Goal: Consume media (video, audio)

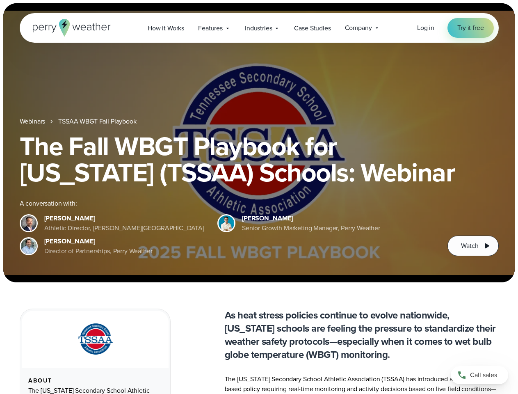
click at [259, 197] on div "The Fall WBGT Playbook for [US_STATE] (TSSAA) Schools: Webinar A conversation w…" at bounding box center [259, 194] width 479 height 123
click at [259, 28] on span "Industries" at bounding box center [258, 28] width 27 height 10
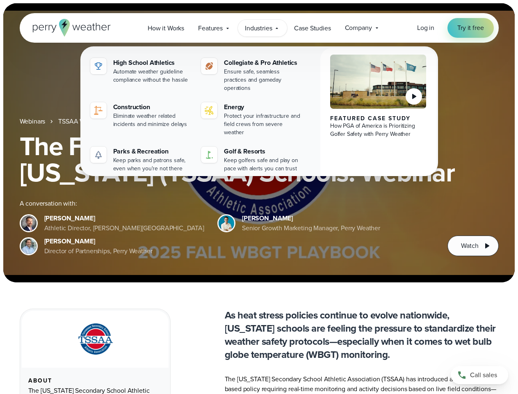
click at [259, 143] on h1 "The Fall WBGT Playbook for [US_STATE] (TSSAA) Schools: Webinar" at bounding box center [259, 159] width 479 height 53
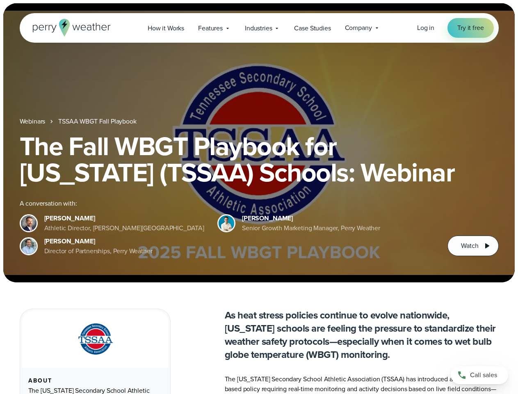
click at [98, 122] on link "TSSAA WBGT Fall Playbook" at bounding box center [97, 122] width 78 height 10
click at [473, 246] on span "Watch" at bounding box center [469, 246] width 17 height 10
